Goal: Transaction & Acquisition: Book appointment/travel/reservation

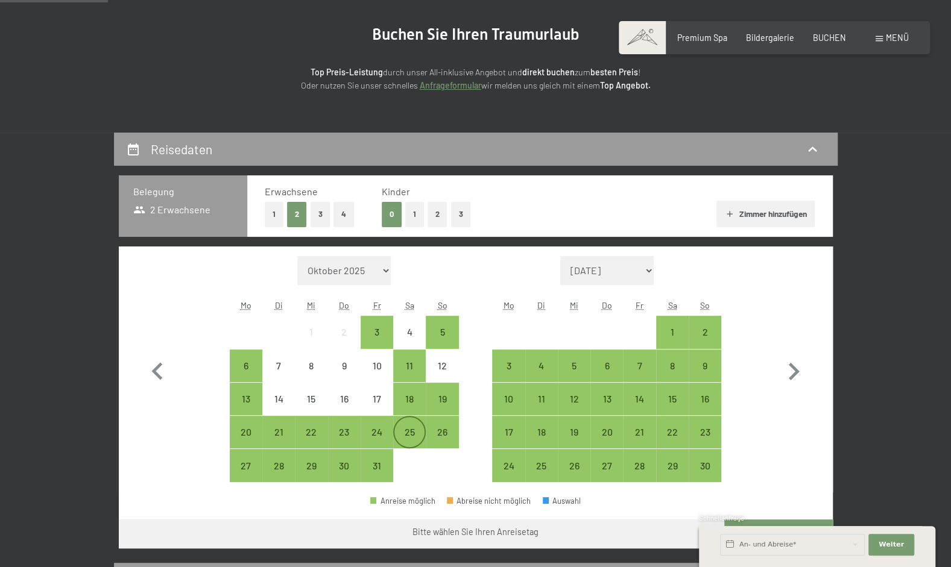
click at [417, 427] on div "25" at bounding box center [409, 442] width 30 height 30
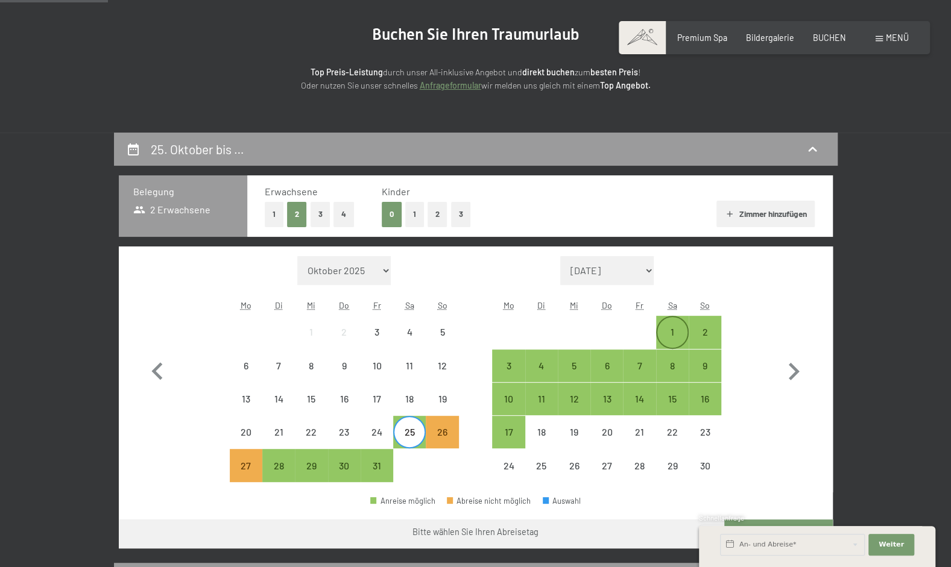
click at [666, 334] on div "1" at bounding box center [672, 342] width 30 height 30
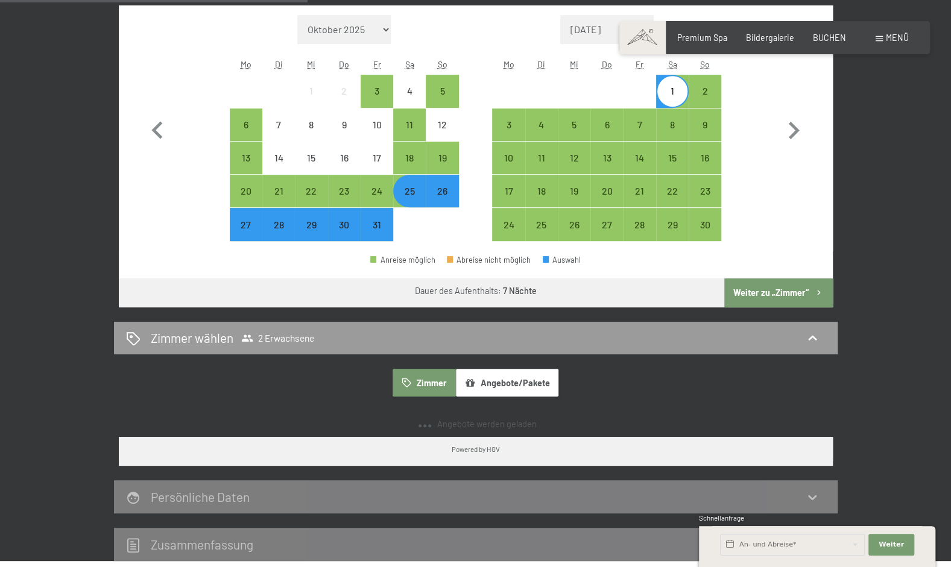
click at [784, 288] on button "Weiter zu „Zimmer“" at bounding box center [778, 293] width 108 height 29
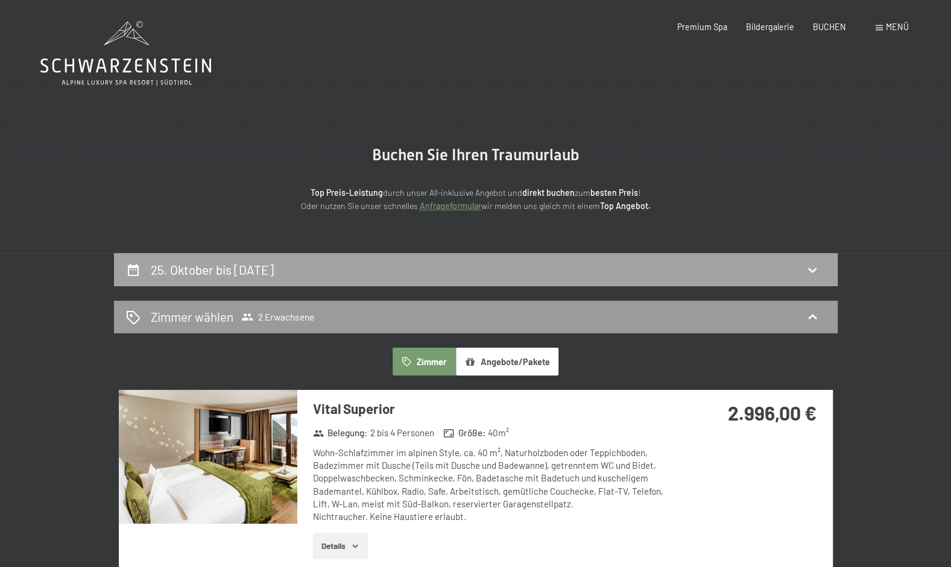
click at [548, 273] on div "25. Oktober bis [DATE]" at bounding box center [475, 269] width 699 height 17
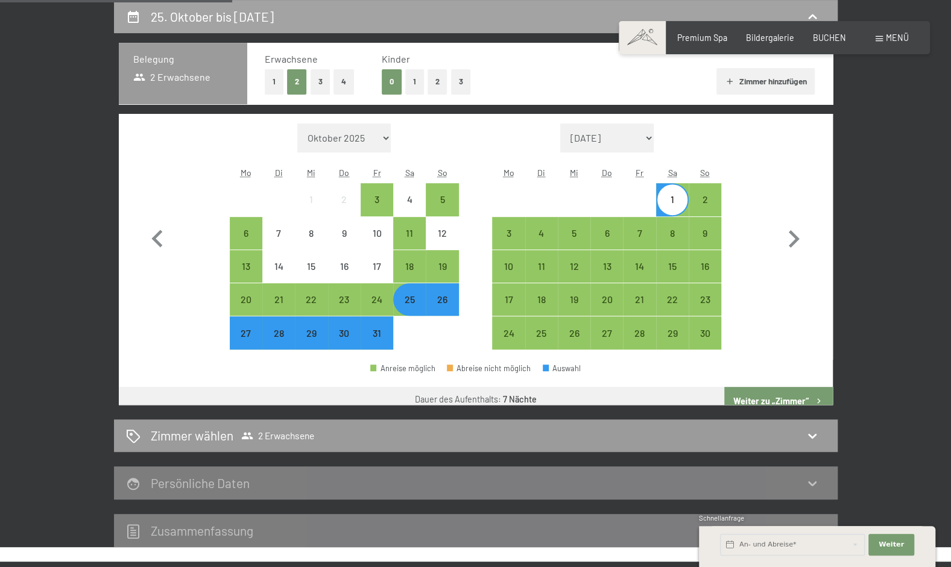
scroll to position [434, 0]
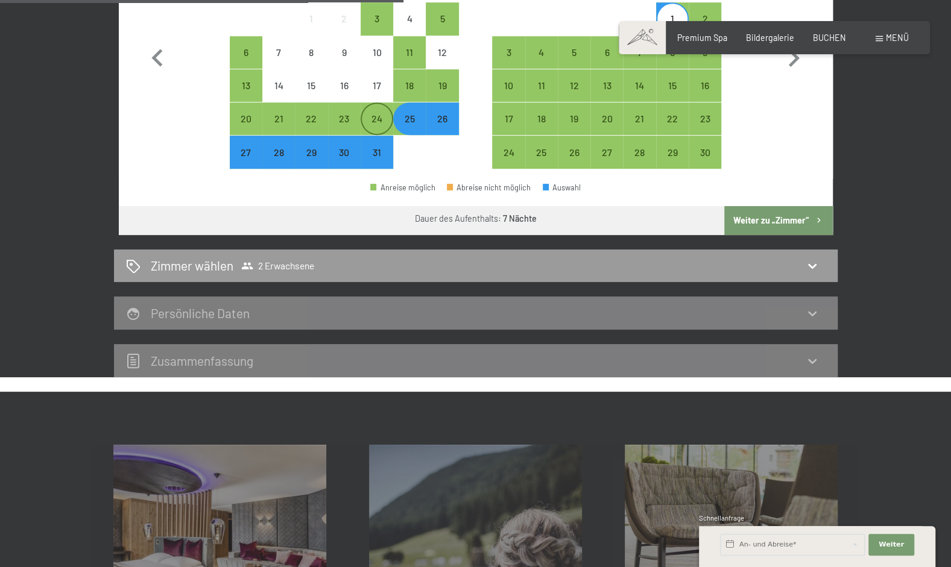
click at [371, 117] on div "24" at bounding box center [377, 129] width 30 height 30
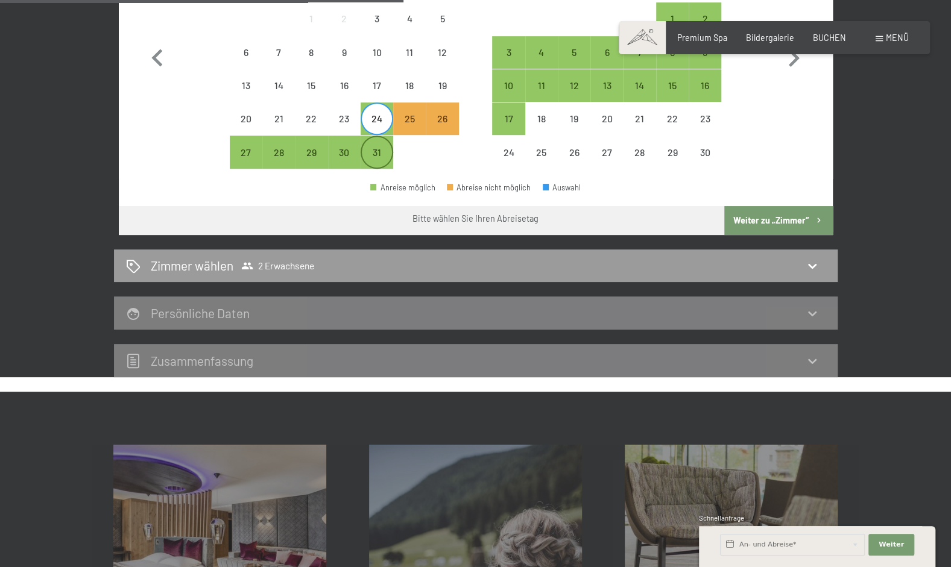
click at [375, 152] on div "31" at bounding box center [377, 163] width 30 height 30
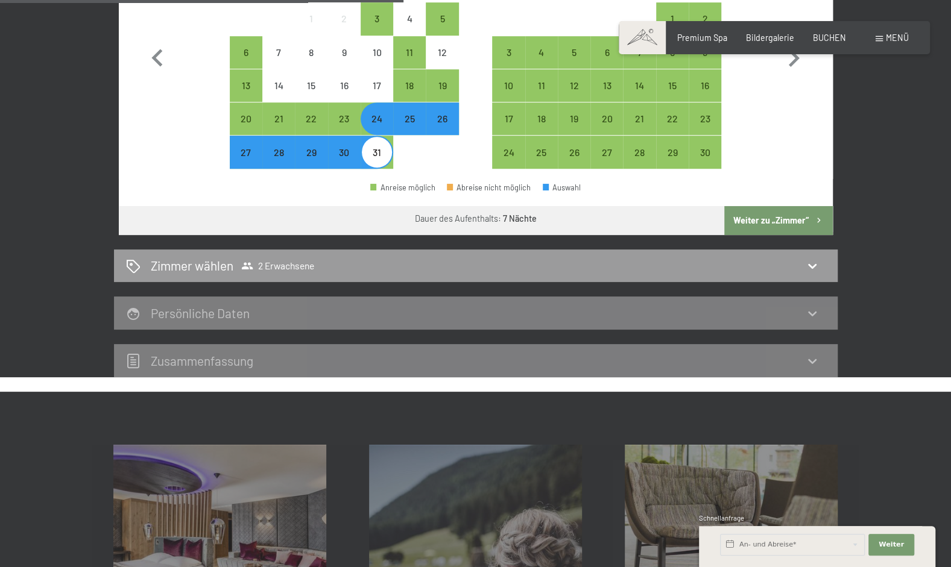
click at [742, 211] on button "Weiter zu „Zimmer“" at bounding box center [778, 220] width 108 height 29
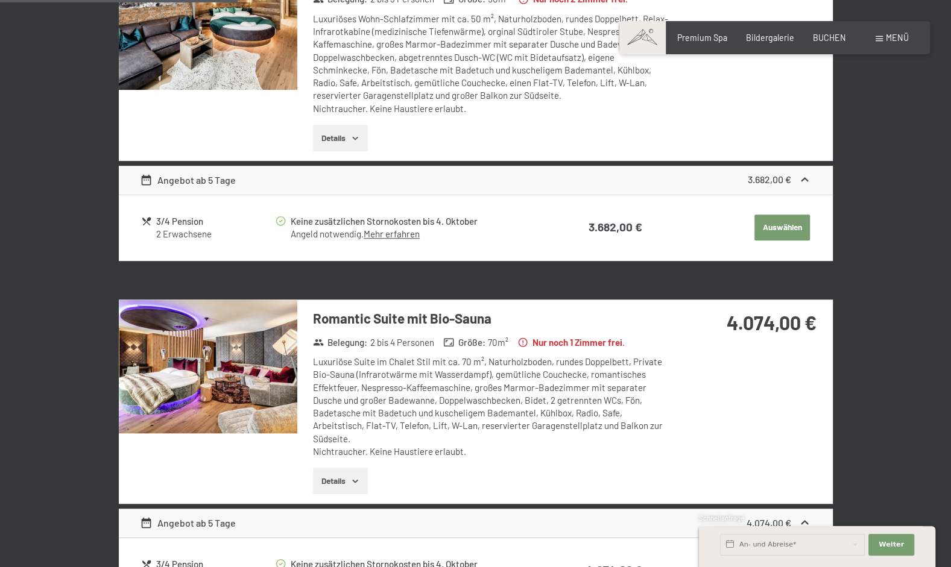
scroll to position [253, 0]
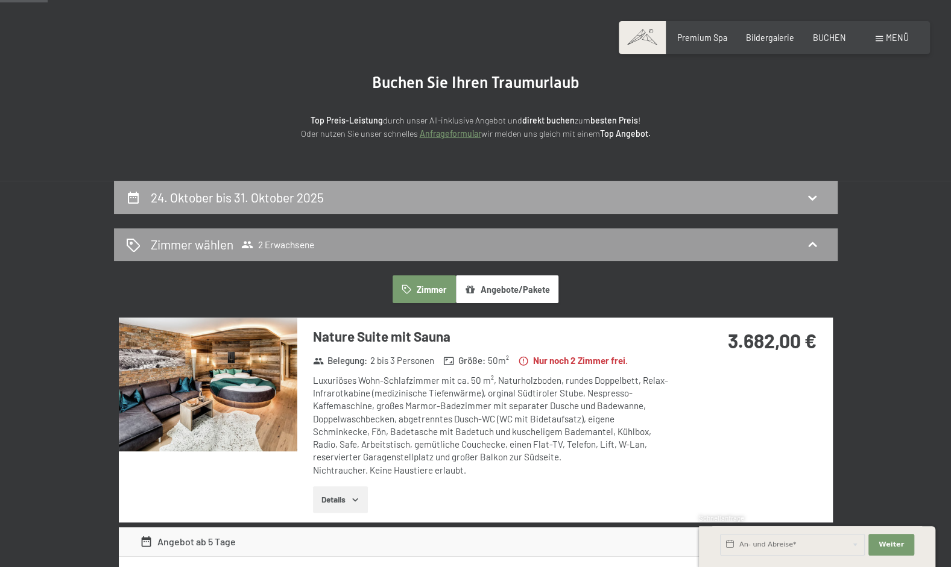
click at [320, 197] on h2 "24. Oktober bis 31. Oktober 2025" at bounding box center [237, 197] width 173 height 15
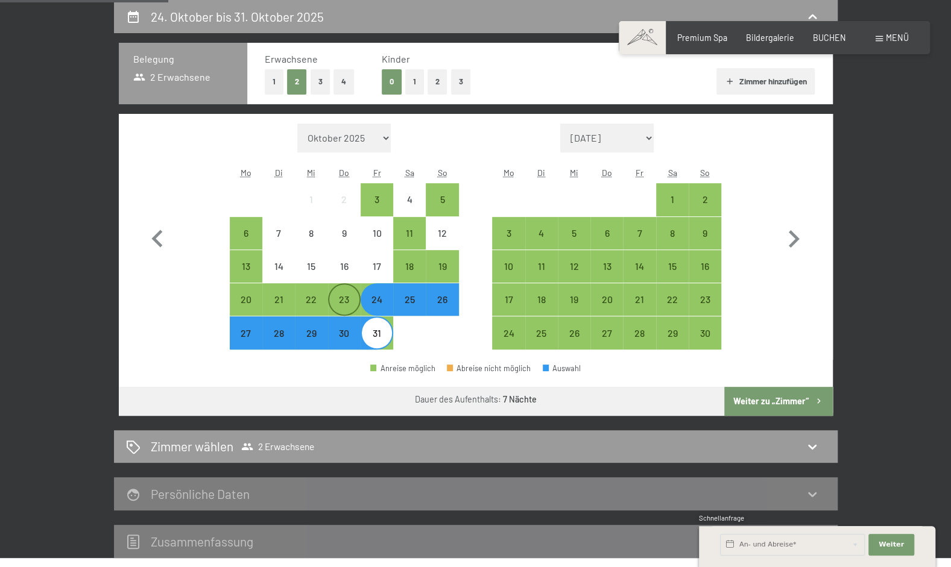
click at [346, 301] on div "23" at bounding box center [344, 310] width 30 height 30
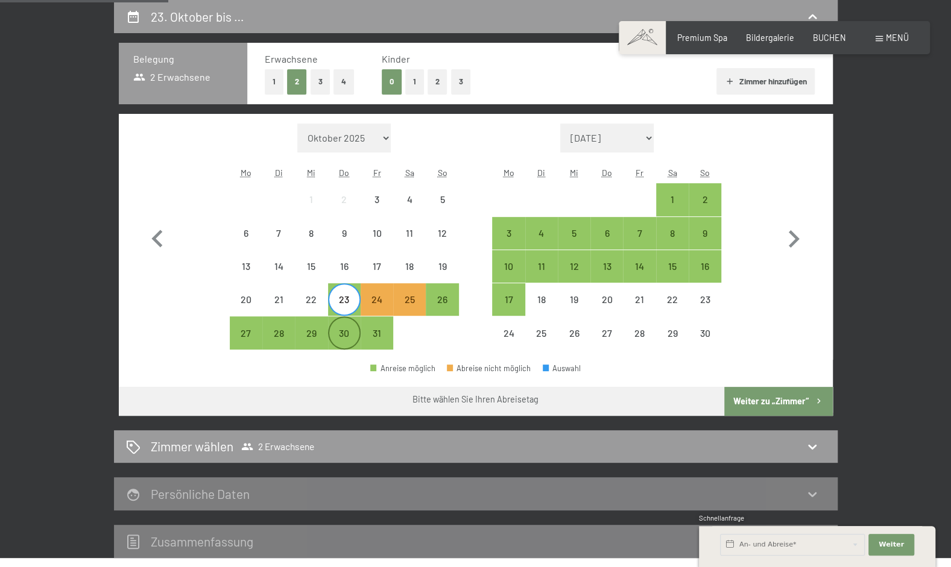
click at [343, 329] on div "30" at bounding box center [344, 344] width 30 height 30
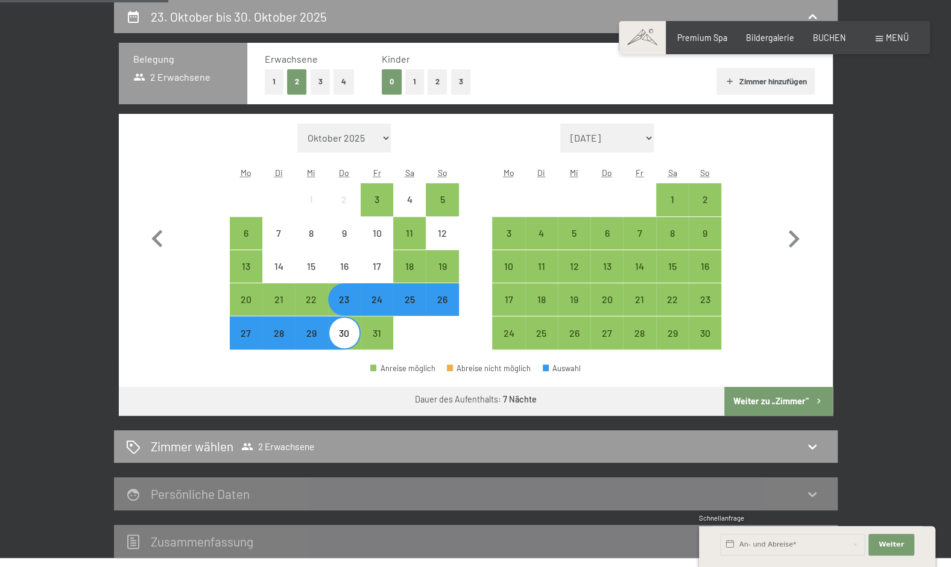
click at [795, 409] on button "Weiter zu „Zimmer“" at bounding box center [778, 401] width 108 height 29
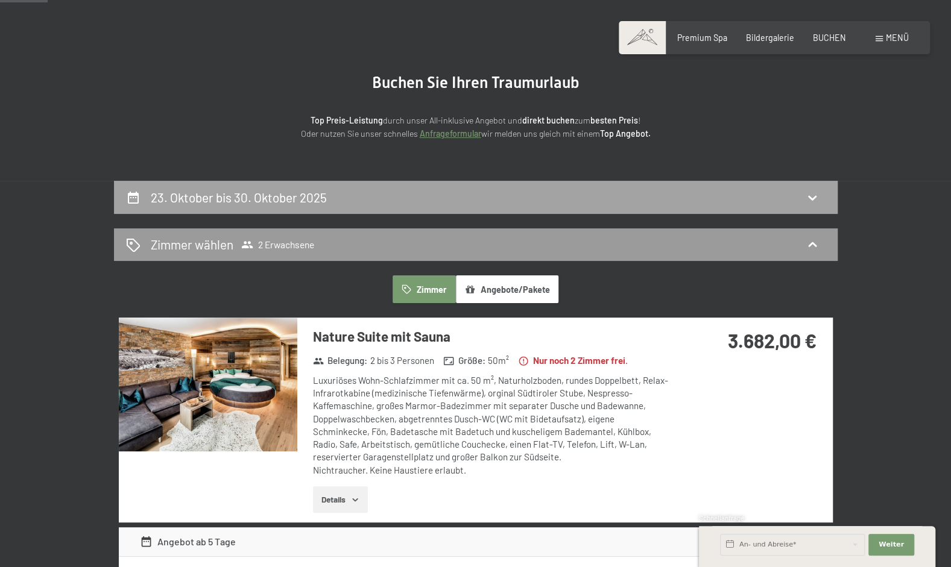
click at [239, 198] on h2 "23. Oktober bis 30. Oktober 2025" at bounding box center [239, 197] width 176 height 15
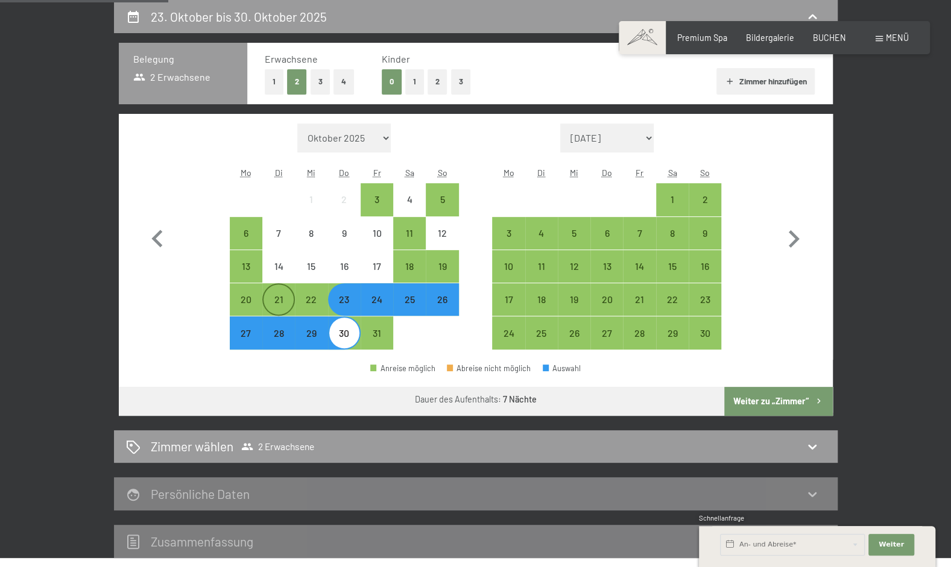
click at [286, 298] on div "21" at bounding box center [278, 310] width 30 height 30
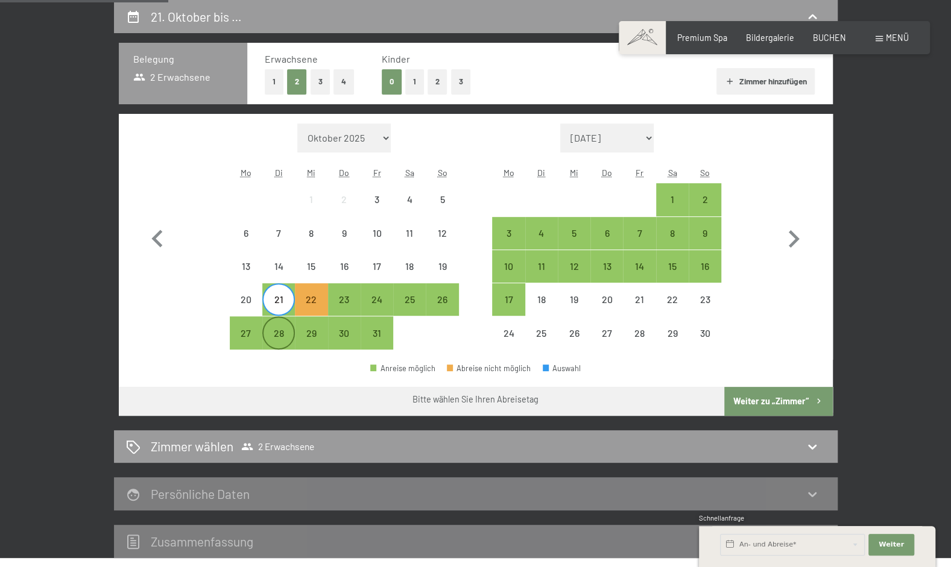
click at [286, 326] on div "28" at bounding box center [278, 333] width 30 height 30
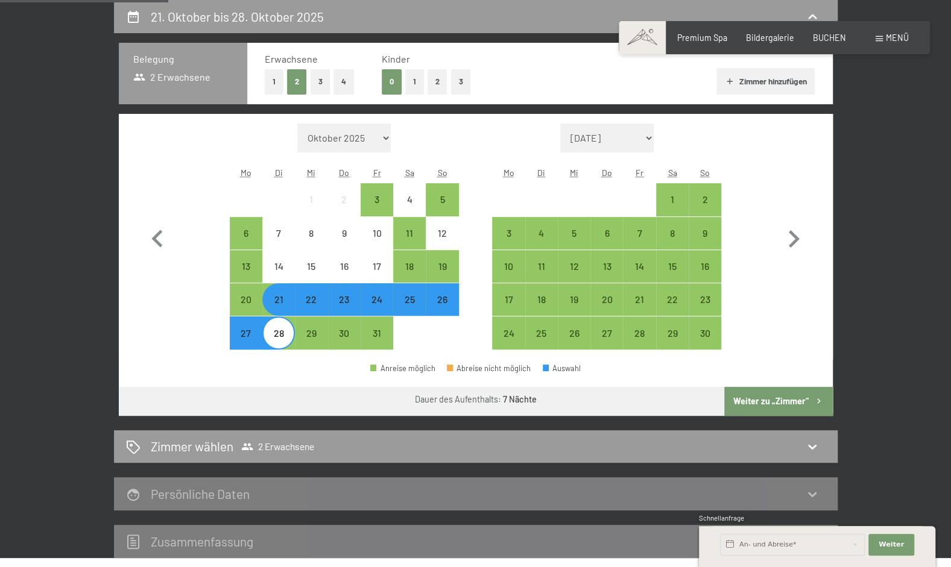
click at [736, 393] on button "Weiter zu „Zimmer“" at bounding box center [778, 401] width 108 height 29
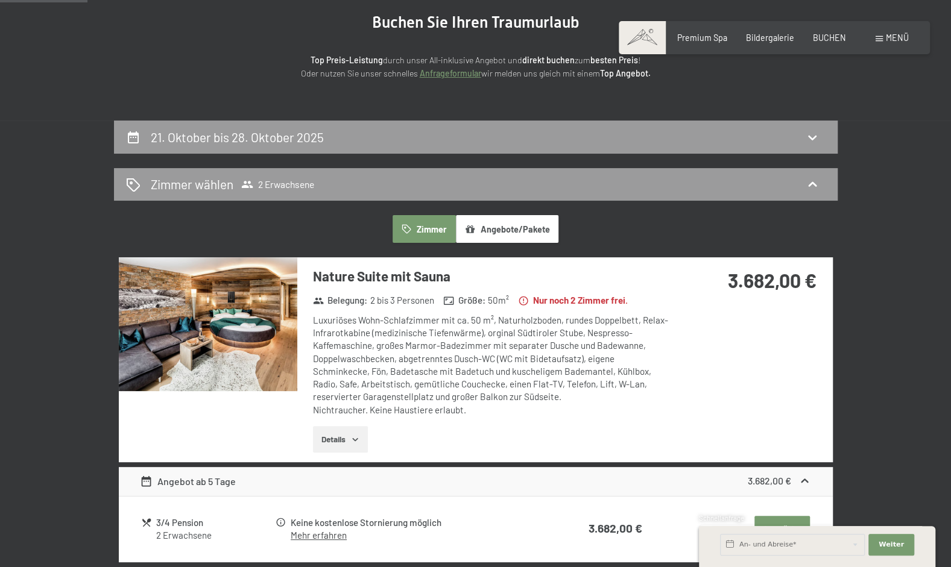
click at [350, 152] on div "21. Oktober bis 28. Oktober 2025" at bounding box center [475, 137] width 723 height 33
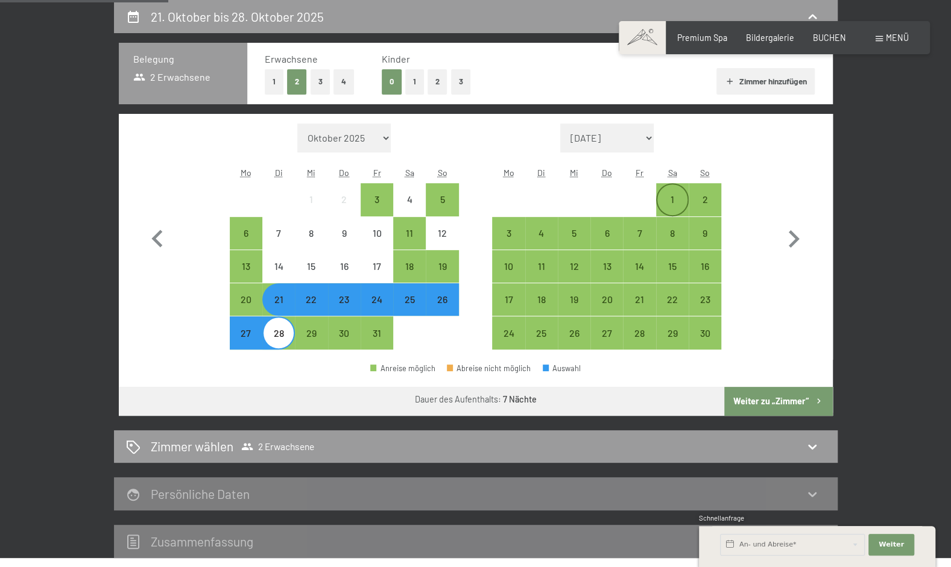
click at [673, 198] on div "1" at bounding box center [672, 210] width 30 height 30
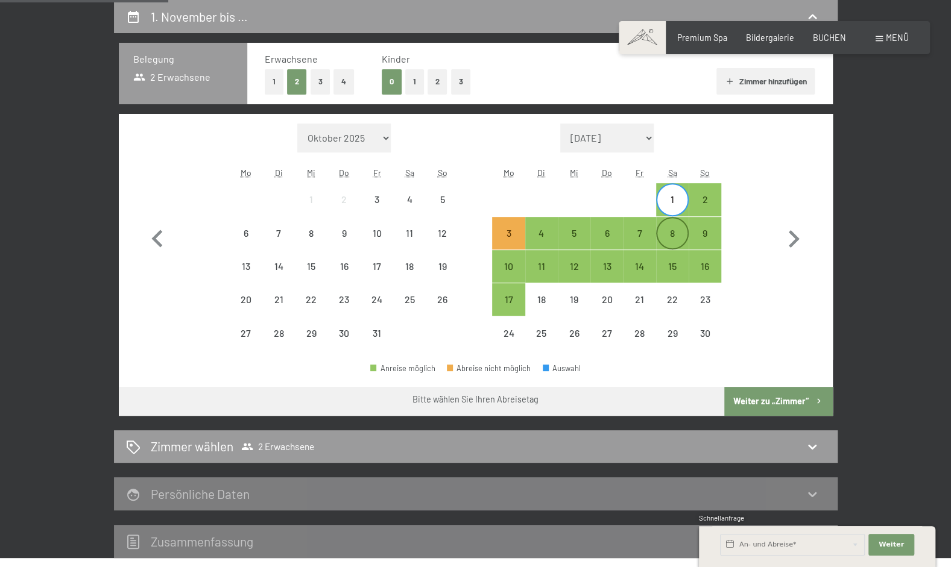
click at [672, 224] on div "8" at bounding box center [672, 233] width 30 height 30
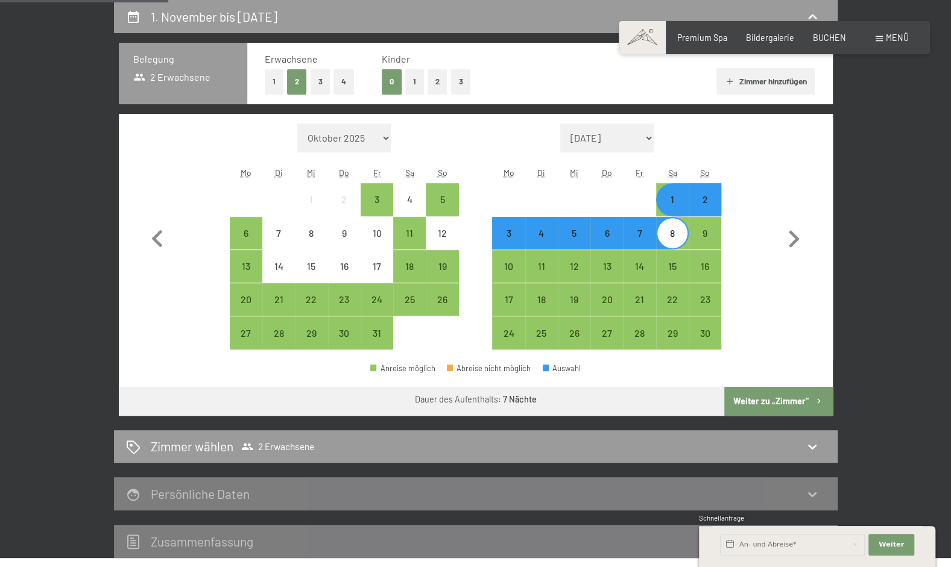
click at [774, 399] on button "Weiter zu „Zimmer“" at bounding box center [778, 401] width 108 height 29
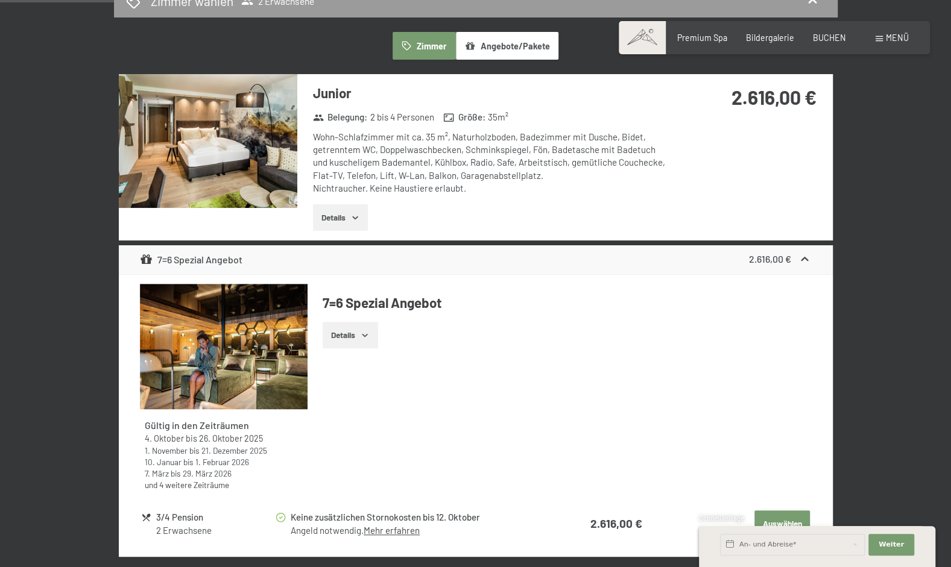
scroll to position [374, 0]
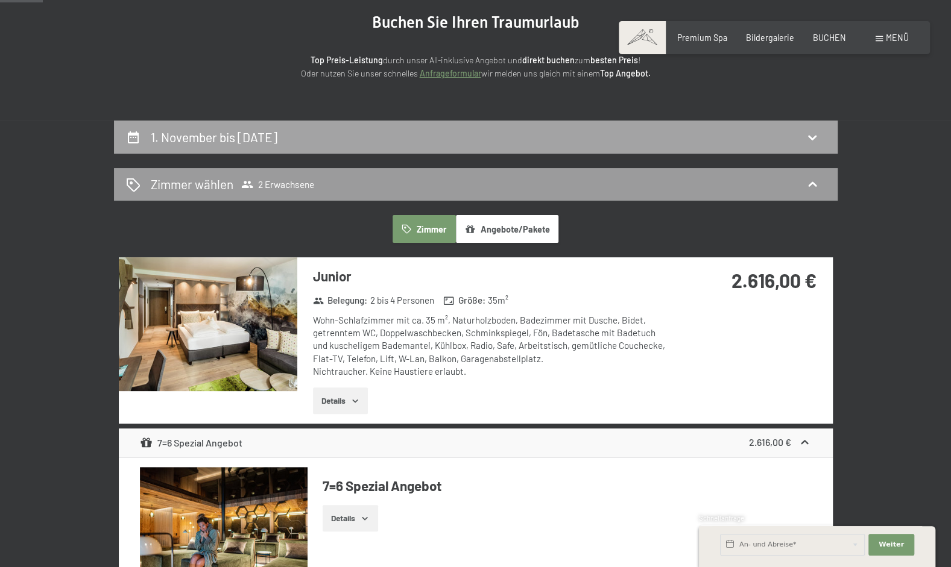
click at [382, 146] on div "1. November bis [DATE]" at bounding box center [475, 137] width 723 height 33
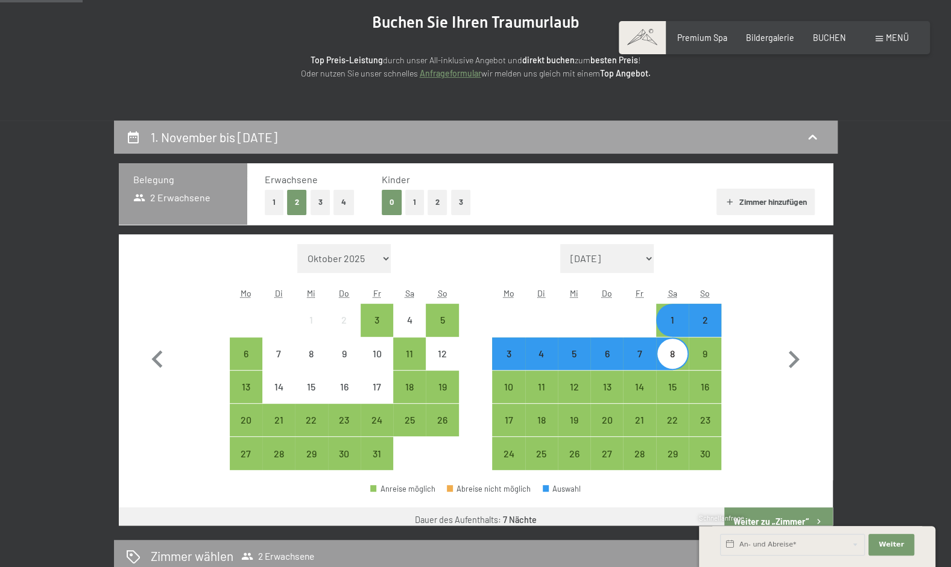
scroll to position [253, 0]
